Goal: Task Accomplishment & Management: Manage account settings

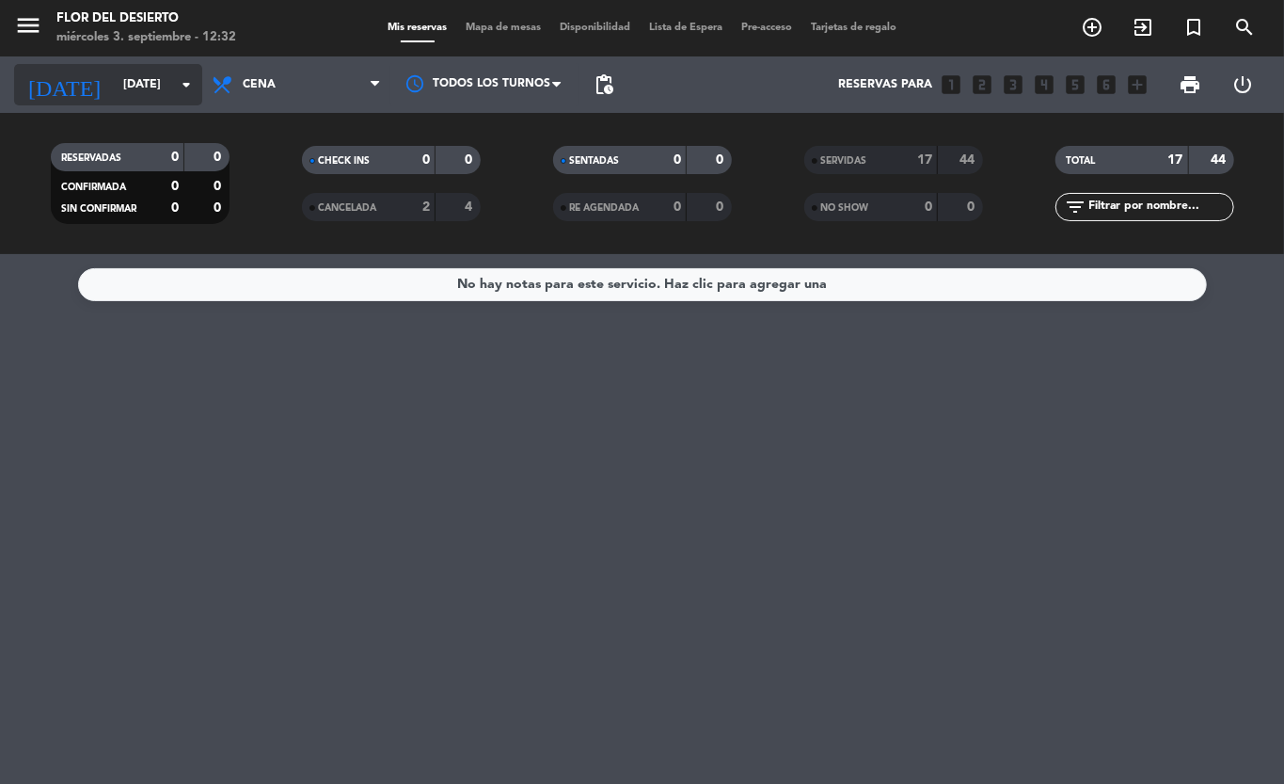
click at [137, 80] on input "[DATE]" at bounding box center [193, 85] width 159 height 32
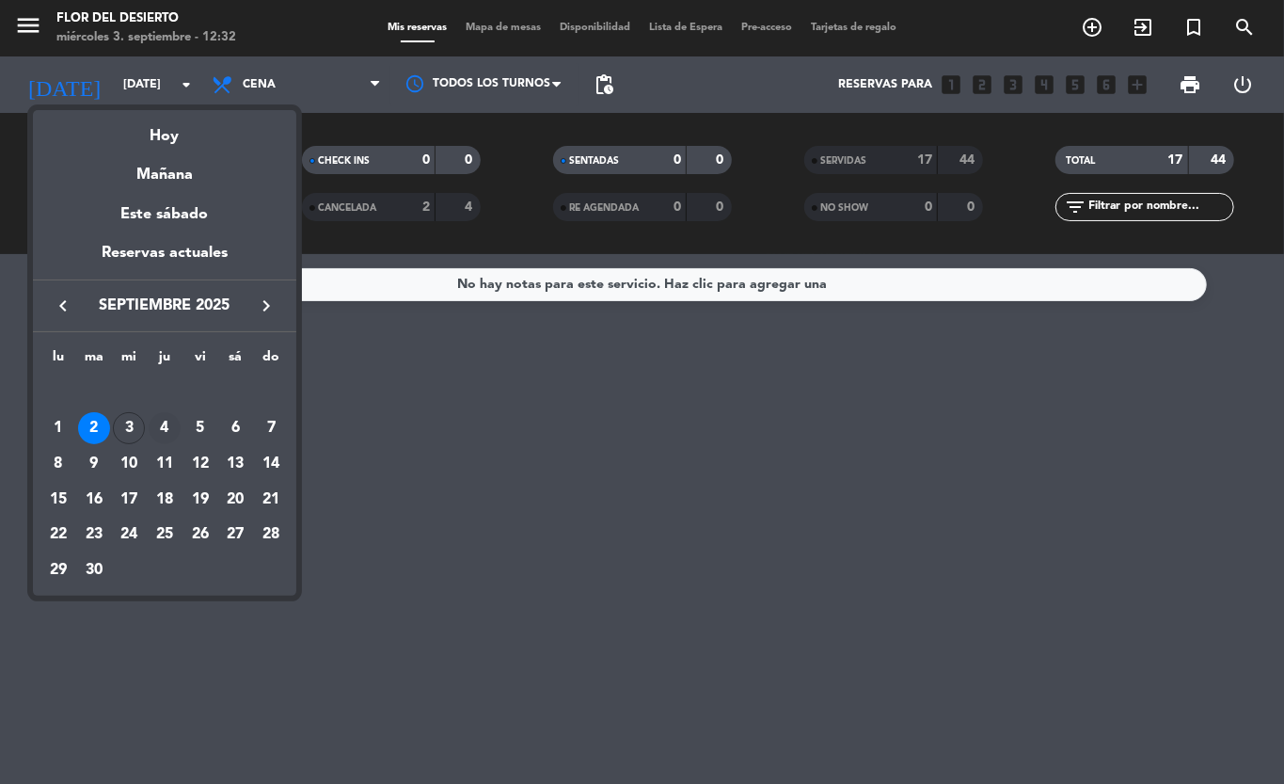
click at [156, 435] on div "4" at bounding box center [165, 428] width 32 height 32
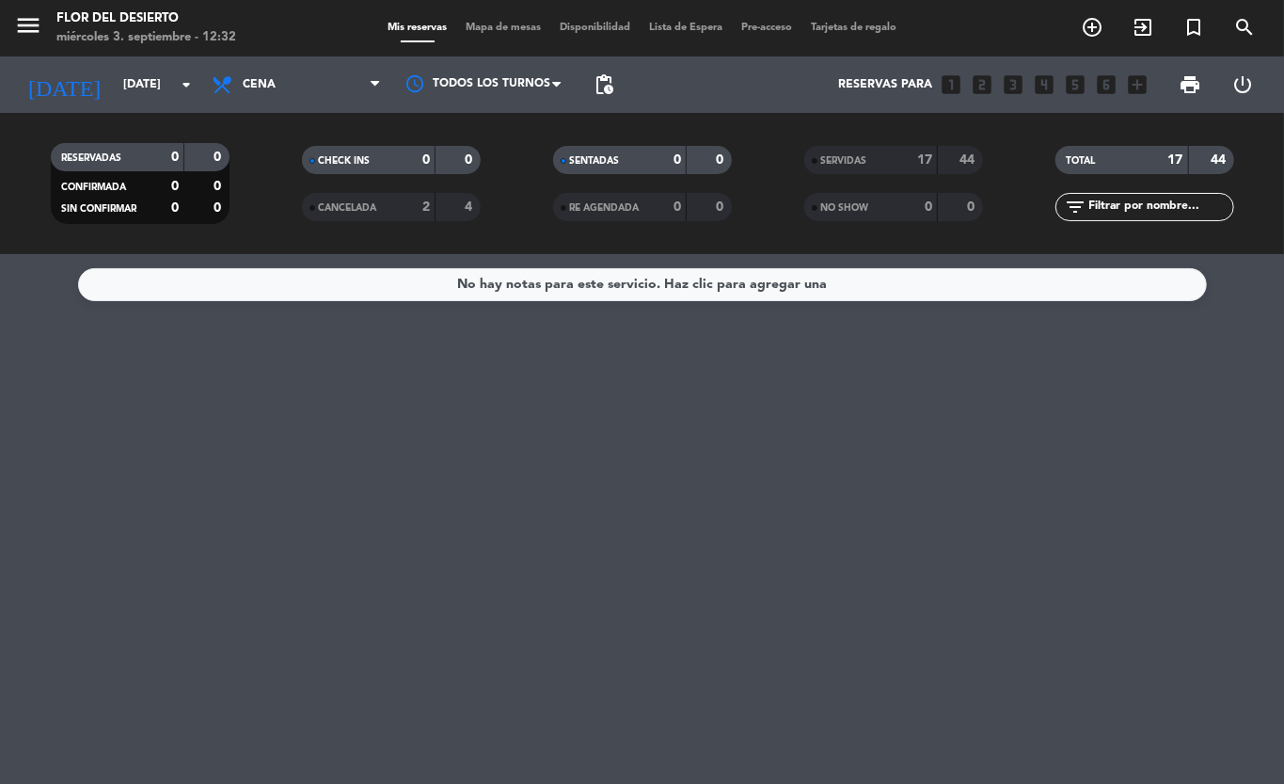
type input "[DEMOGRAPHIC_DATA][DATE]"
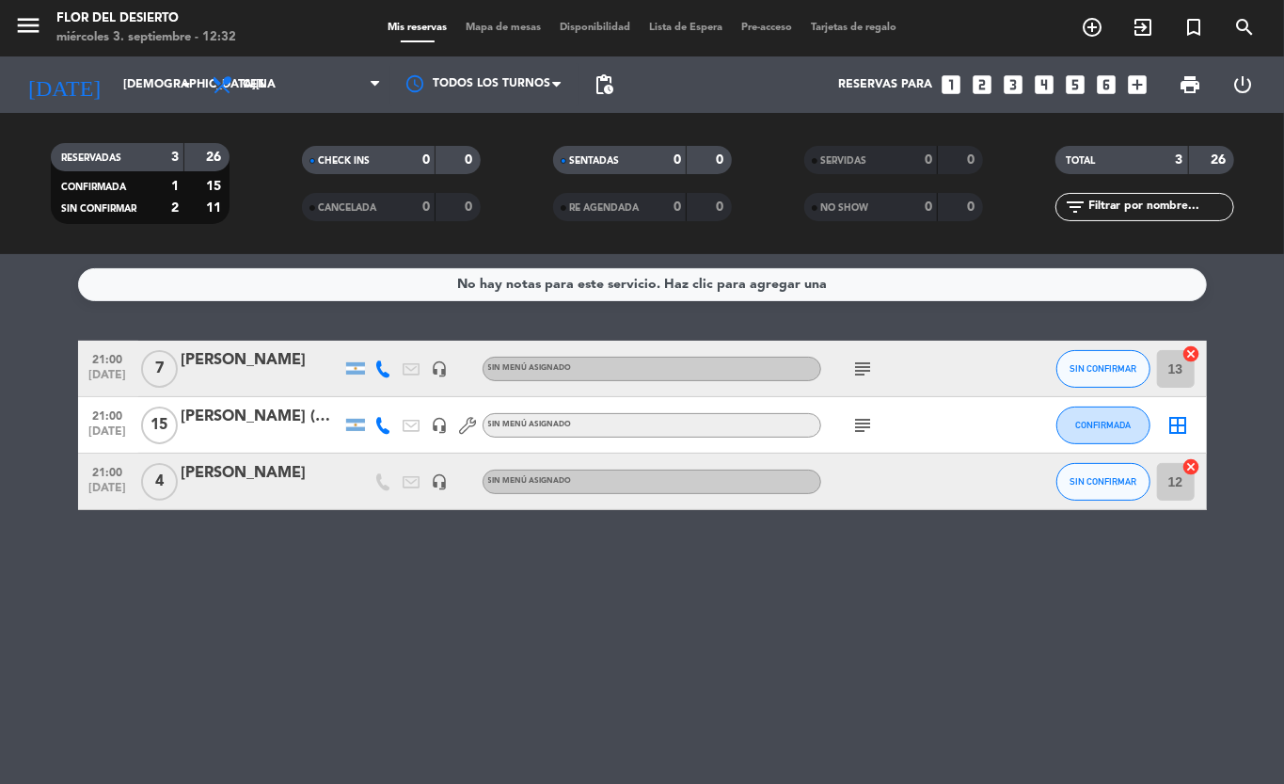
click at [860, 427] on icon "subject" at bounding box center [864, 425] width 23 height 23
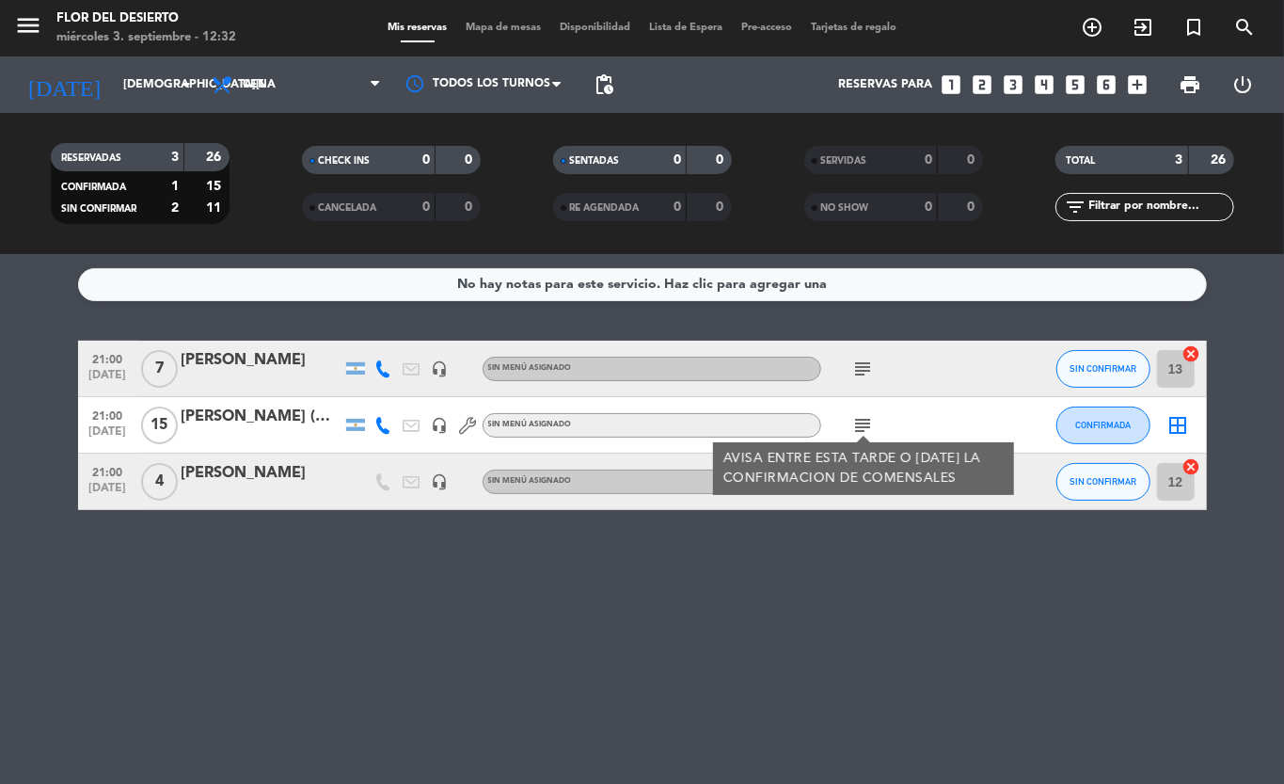
click at [804, 490] on div "AVISA ENTRE ESTA TARDE O [DATE] LA CONFIRMACION DE COMENSALES" at bounding box center [863, 468] width 301 height 53
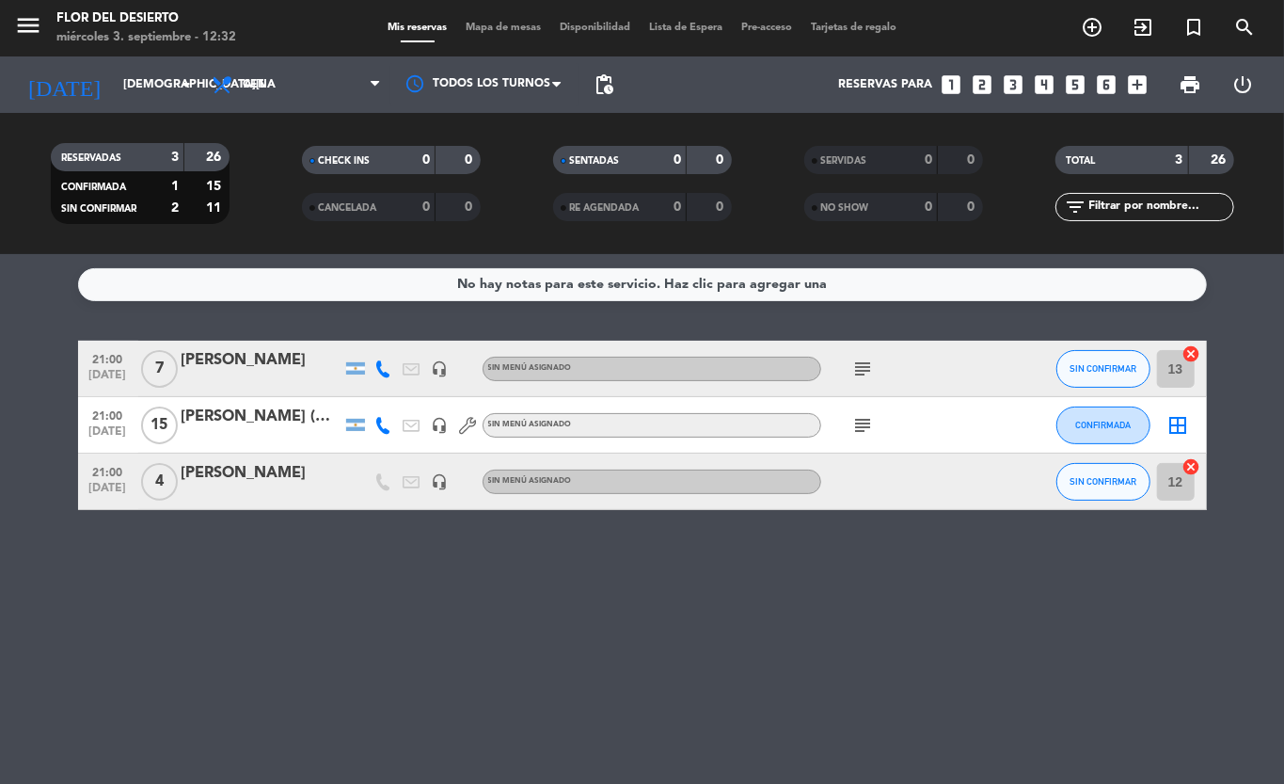
click at [256, 426] on div "[PERSON_NAME] (ASTRAZENECA)" at bounding box center [262, 417] width 160 height 24
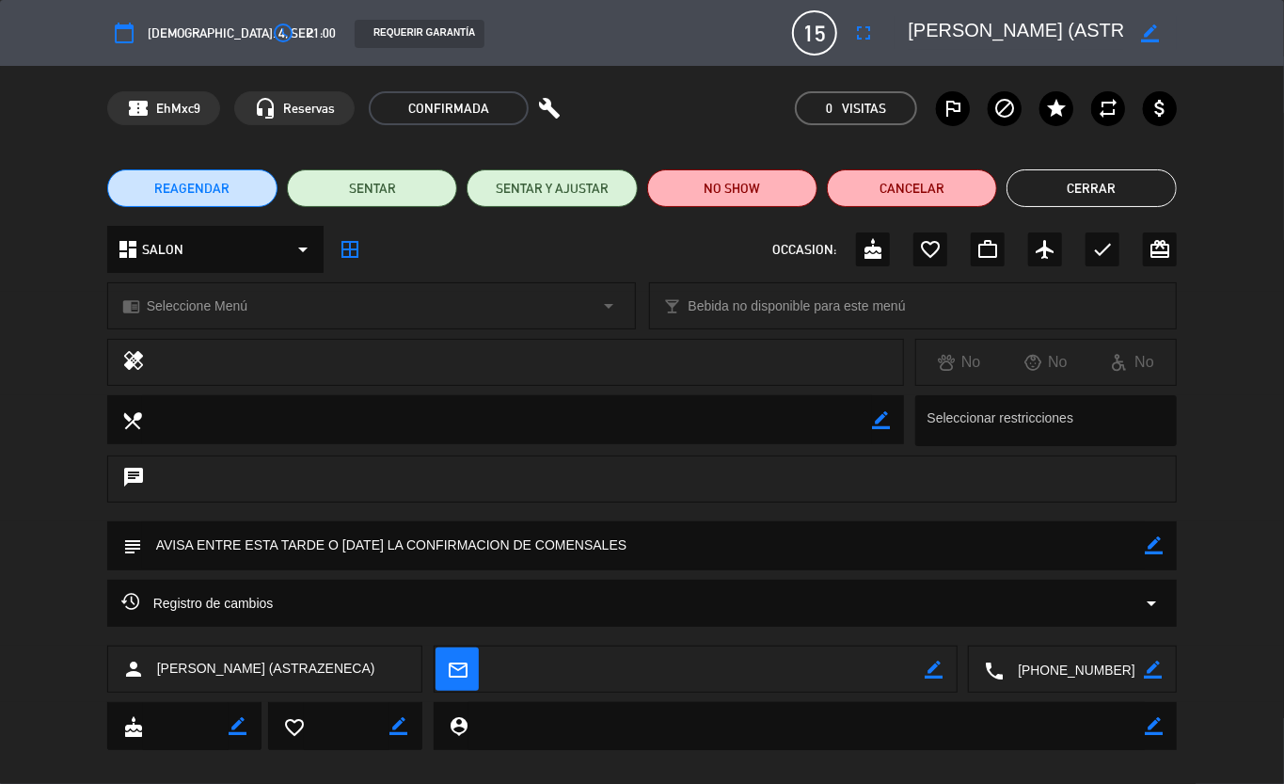
click at [1122, 547] on textarea at bounding box center [644, 545] width 1004 height 48
click at [1145, 542] on icon "border_color" at bounding box center [1154, 545] width 18 height 18
click at [1071, 563] on textarea at bounding box center [644, 545] width 1004 height 48
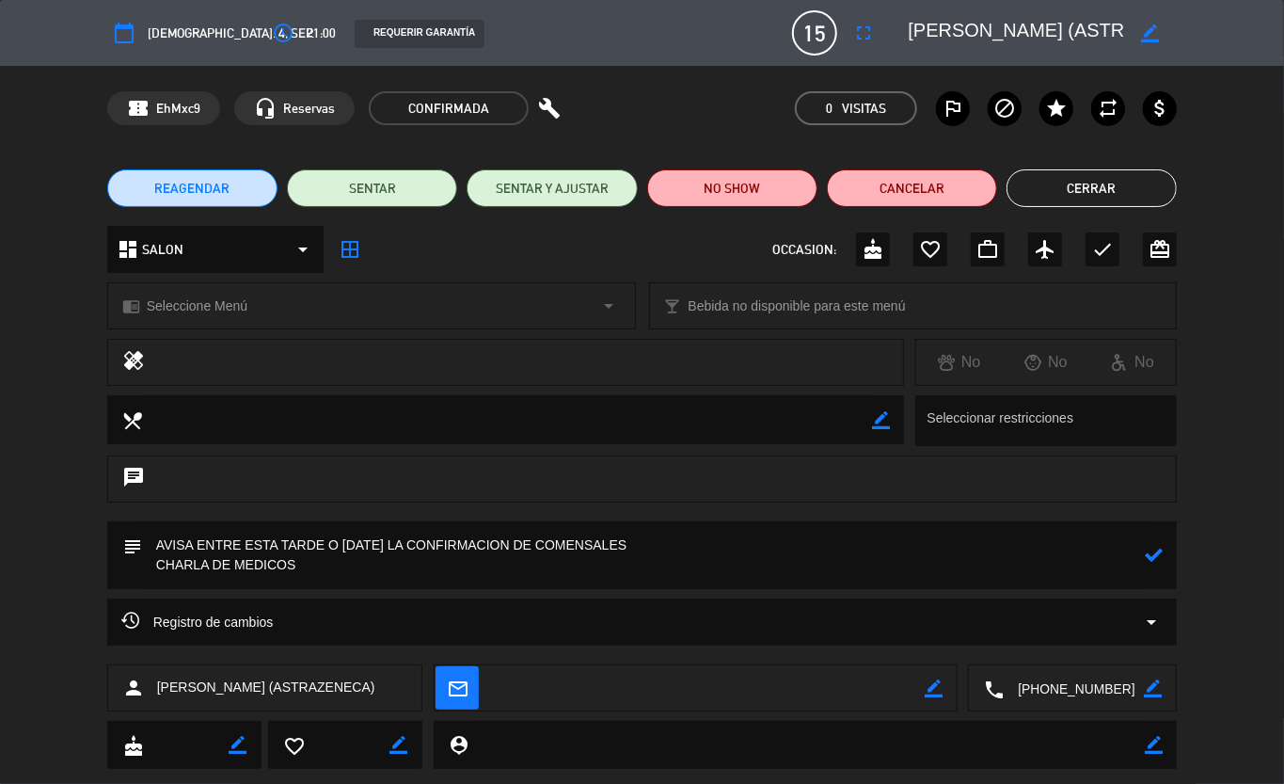
type textarea "AVISA ENTRE ESTA TARDE O [DATE] LA CONFIRMACION DE COMENSALES CHARLA DE MEDICOS"
drag, startPoint x: 1144, startPoint y: 573, endPoint x: 1139, endPoint y: 563, distance: 11.8
click at [1144, 572] on div "subject" at bounding box center [642, 555] width 1071 height 68
click at [1145, 559] on icon at bounding box center [1154, 555] width 18 height 18
click at [1073, 200] on button "Cerrar" at bounding box center [1092, 188] width 170 height 38
